Goal: Task Accomplishment & Management: Use online tool/utility

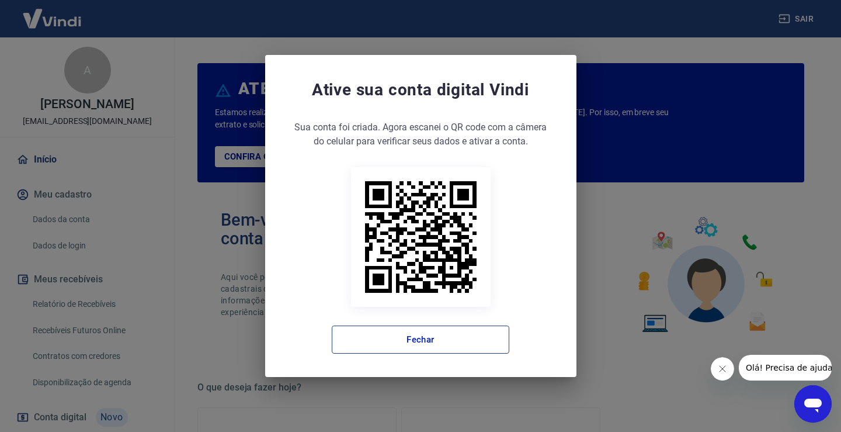
click at [435, 341] on button "Fechar" at bounding box center [421, 339] width 178 height 28
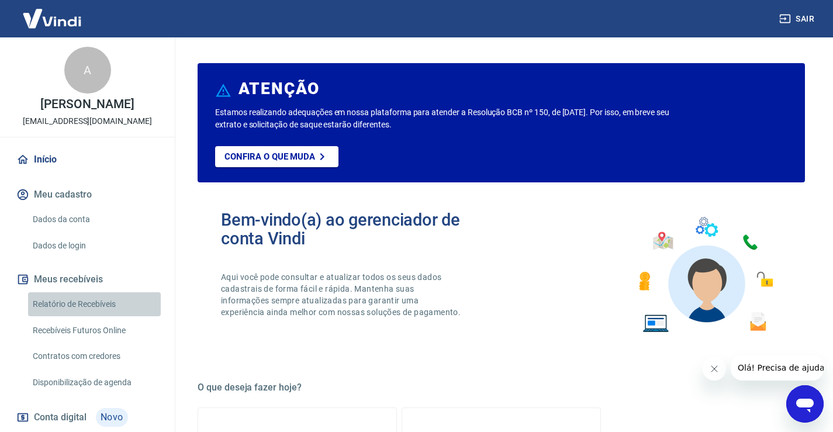
click at [104, 316] on link "Relatório de Recebíveis" at bounding box center [94, 304] width 133 height 24
